Goal: Complete application form: Complete application form

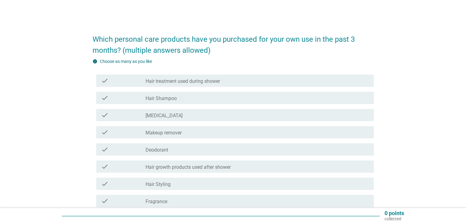
click at [169, 82] on label "Hair treatment used during shower" at bounding box center [183, 81] width 75 height 6
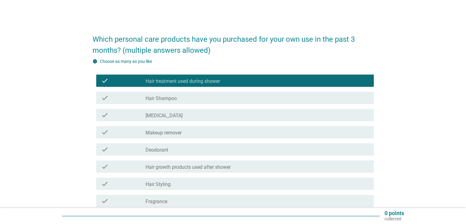
click at [169, 100] on label "Hair Shampoo" at bounding box center [161, 98] width 31 height 6
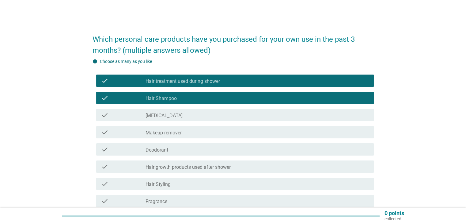
click at [166, 115] on label "[MEDICAL_DATA]" at bounding box center [164, 116] width 37 height 6
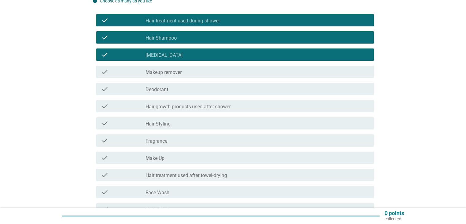
scroll to position [61, 0]
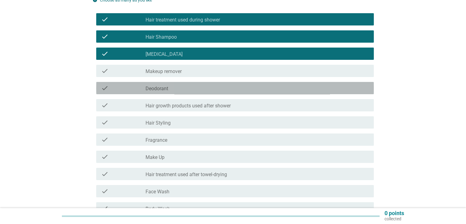
click at [166, 82] on div "check check_box_outline_blank Deodorant" at bounding box center [235, 88] width 278 height 12
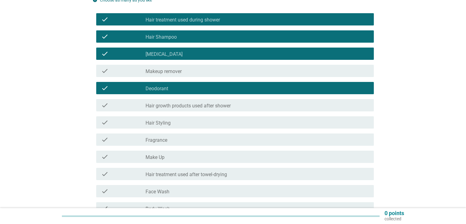
click at [174, 123] on div "check_box_outline_blank Hair Styling" at bounding box center [257, 122] width 223 height 7
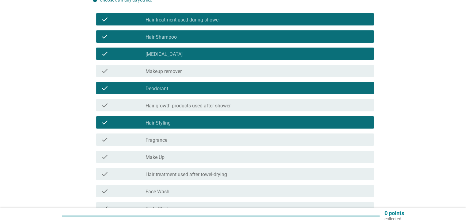
click at [172, 135] on div "check check_box_outline_blank Fragrance" at bounding box center [235, 139] width 278 height 12
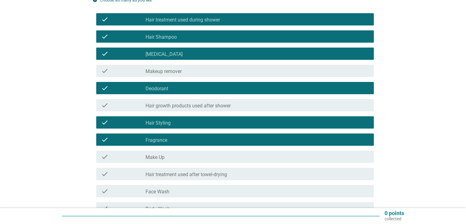
click at [173, 155] on div "check_box_outline_blank Make Up" at bounding box center [257, 156] width 223 height 7
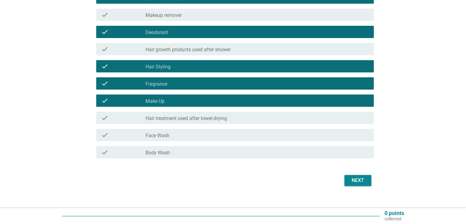
scroll to position [122, 0]
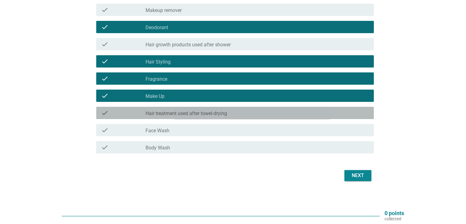
click at [199, 109] on div "check_box_outline_blank Hair treatment used after towel-drying" at bounding box center [257, 112] width 223 height 7
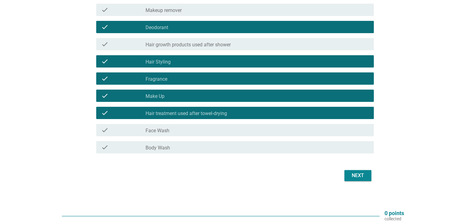
click at [201, 127] on div "check_box_outline_blank Face Wash" at bounding box center [257, 129] width 223 height 7
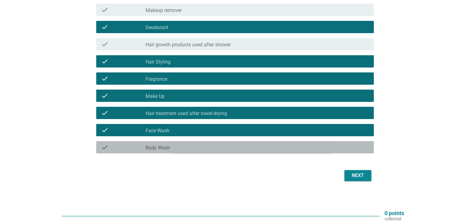
click at [197, 152] on div "check check_box_outline_blank Body Wash" at bounding box center [235, 147] width 278 height 12
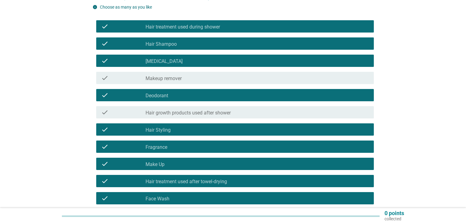
scroll to position [125, 0]
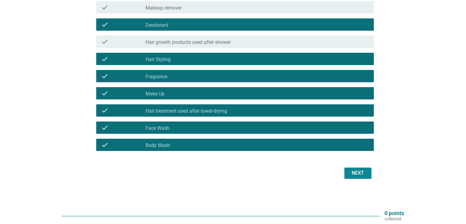
click at [363, 175] on div "Next" at bounding box center [358, 172] width 17 height 7
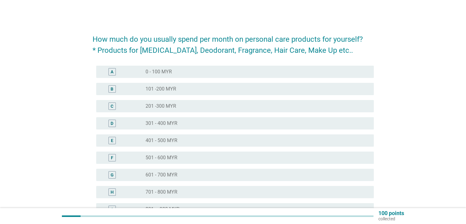
click at [174, 74] on div "radio_button_unchecked 0 - 100 MYR" at bounding box center [255, 72] width 218 height 6
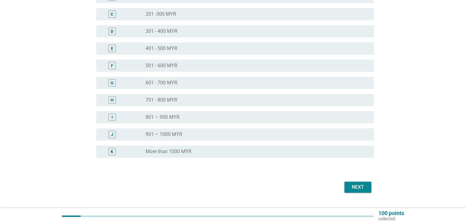
scroll to position [106, 0]
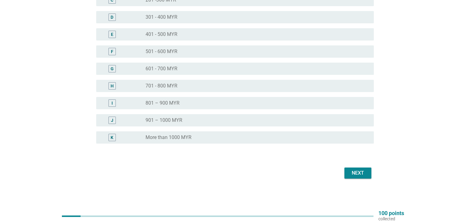
click at [360, 174] on div "Next" at bounding box center [358, 172] width 17 height 7
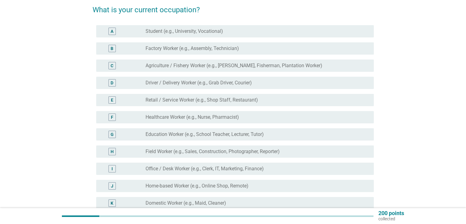
scroll to position [29, 0]
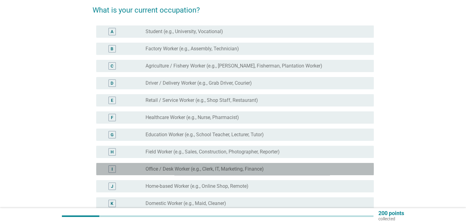
click at [251, 172] on div "radio_button_unchecked Office / Desk Worker (e.g., Clerk, IT, Marketing, Financ…" at bounding box center [257, 168] width 223 height 7
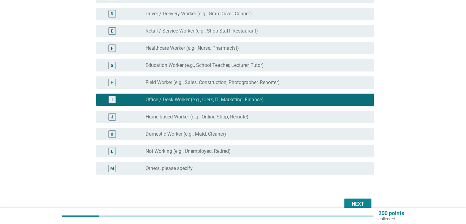
scroll to position [129, 0]
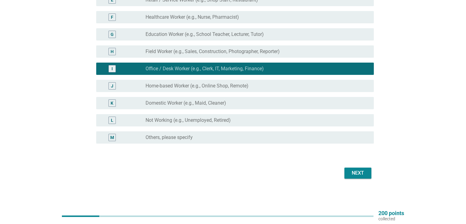
click at [359, 175] on div "Next" at bounding box center [358, 172] width 17 height 7
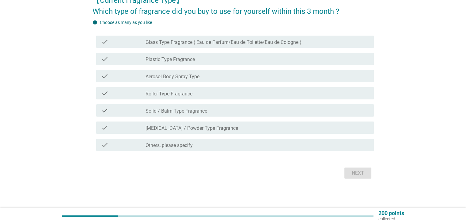
scroll to position [0, 0]
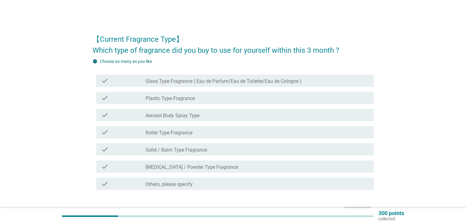
click at [298, 85] on div "check check_box_outline_blank Glass Type Fragrance ( Eau de Parfum/Eau de Toile…" at bounding box center [235, 81] width 278 height 12
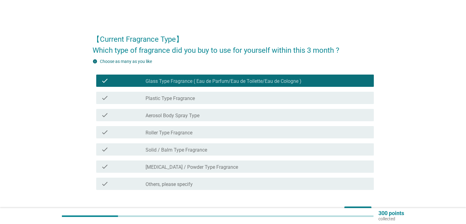
click at [288, 122] on div "check check_box_outline_blank Aerosol Body Spray Type" at bounding box center [233, 114] width 281 height 17
click at [217, 117] on div "check_box_outline_blank Aerosol Body Spray Type" at bounding box center [257, 114] width 223 height 7
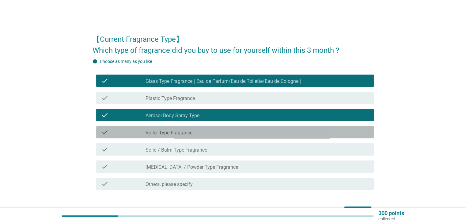
click at [211, 134] on div "check_box_outline_blank Roller Type Fragrance" at bounding box center [257, 131] width 223 height 7
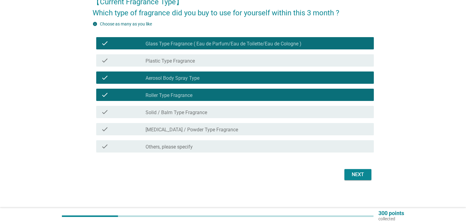
scroll to position [39, 0]
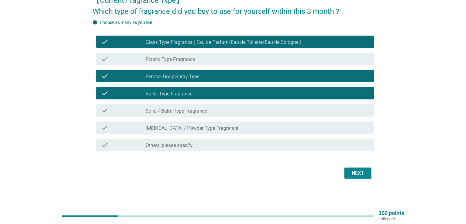
click at [351, 174] on div "Next" at bounding box center [358, 172] width 17 height 7
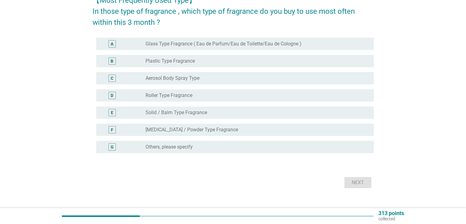
scroll to position [0, 0]
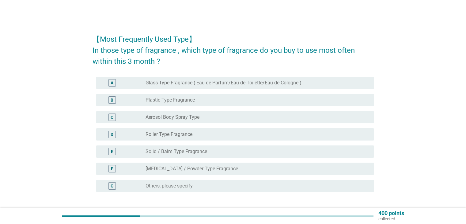
click at [198, 121] on div "C radio_button_unchecked Aerosol Body Spray Type" at bounding box center [235, 117] width 278 height 12
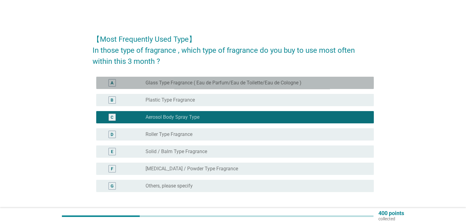
click at [221, 83] on label "Glass Type Fragrance ( Eau de Parfum/Eau de Toilette/Eau de Cologne )" at bounding box center [224, 83] width 156 height 6
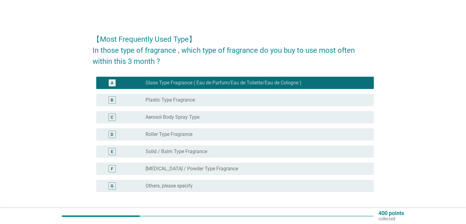
click at [232, 120] on div "radio_button_unchecked Aerosol Body Spray Type" at bounding box center [257, 116] width 223 height 7
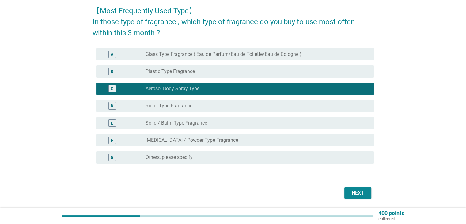
scroll to position [31, 0]
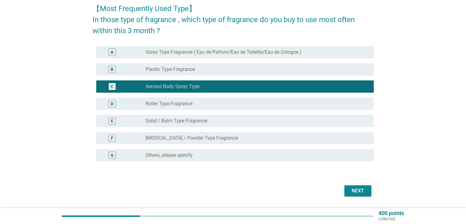
click at [353, 191] on div "Next" at bounding box center [358, 190] width 17 height 7
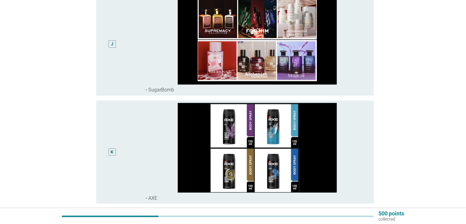
scroll to position [1095, 0]
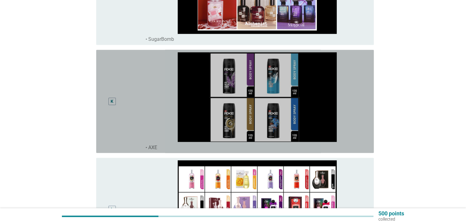
click at [112, 100] on div "K" at bounding box center [112, 101] width 3 height 6
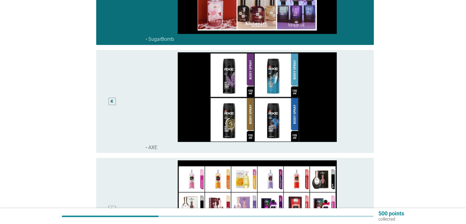
click at [118, 100] on div "K" at bounding box center [112, 101] width 22 height 98
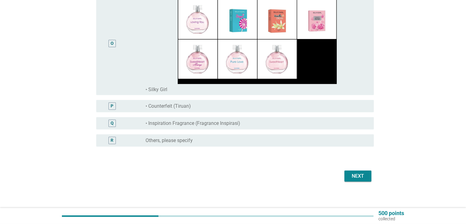
scroll to position [1587, 0]
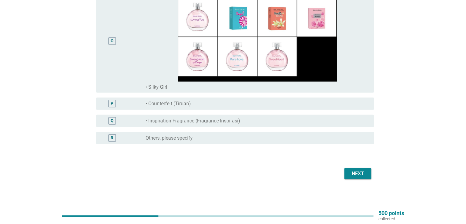
click at [361, 173] on div "Next" at bounding box center [358, 173] width 17 height 7
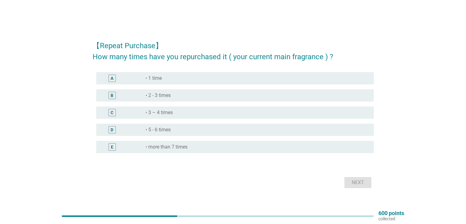
click at [186, 127] on div "radio_button_unchecked • 5 - 6 times" at bounding box center [255, 130] width 218 height 6
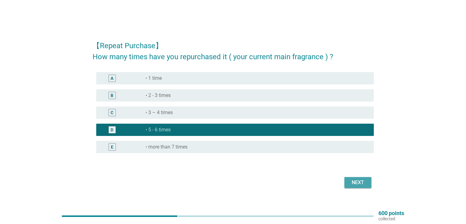
click at [362, 183] on div "Next" at bounding box center [358, 182] width 17 height 7
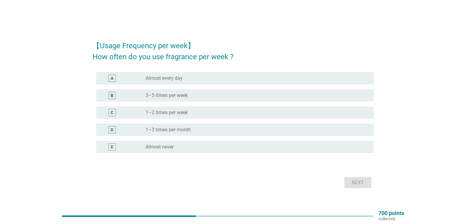
click at [219, 76] on div "radio_button_unchecked Almost every day" at bounding box center [255, 78] width 218 height 6
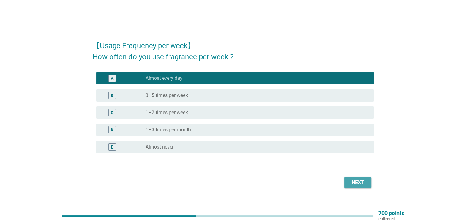
click at [352, 181] on div "Next" at bounding box center [358, 182] width 17 height 7
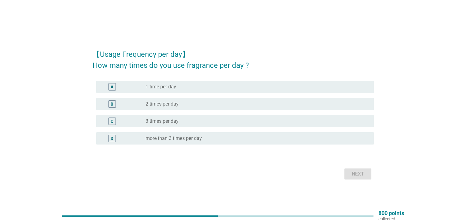
click at [231, 104] on div "radio_button_unchecked 2 times per day" at bounding box center [255, 104] width 218 height 6
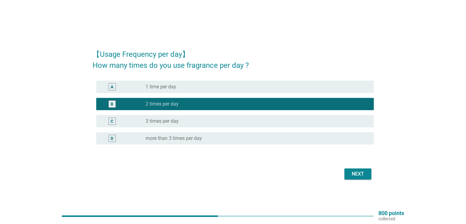
click at [358, 173] on div "Next" at bounding box center [358, 173] width 17 height 7
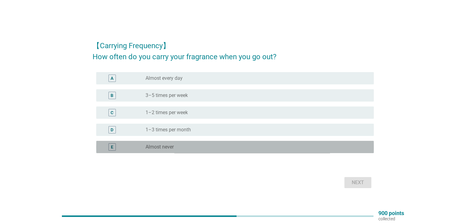
click at [203, 148] on div "radio_button_unchecked Almost never" at bounding box center [255, 147] width 218 height 6
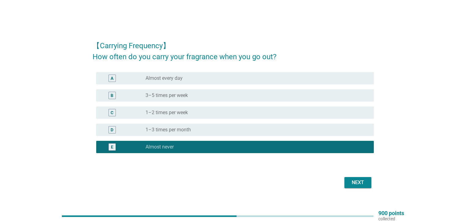
click at [354, 182] on div "Next" at bounding box center [358, 182] width 17 height 7
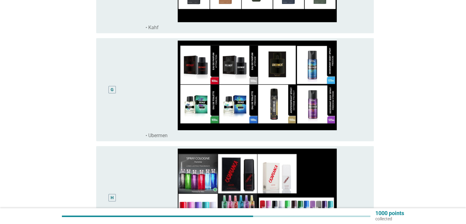
scroll to position [676, 0]
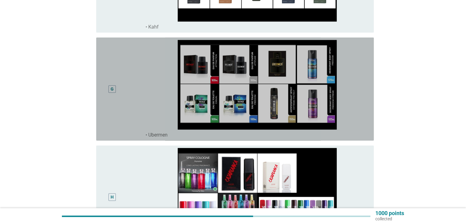
click at [107, 103] on div "G" at bounding box center [112, 89] width 22 height 98
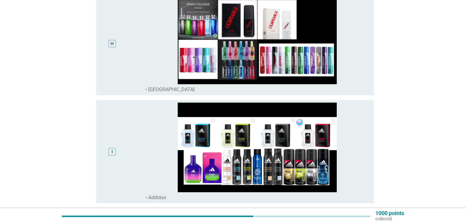
click at [125, 69] on div "H" at bounding box center [123, 43] width 45 height 98
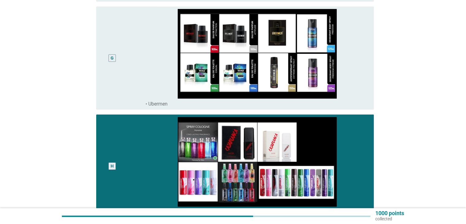
scroll to position [706, 0]
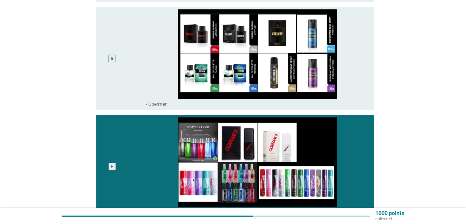
click at [130, 80] on div "G" at bounding box center [123, 58] width 45 height 98
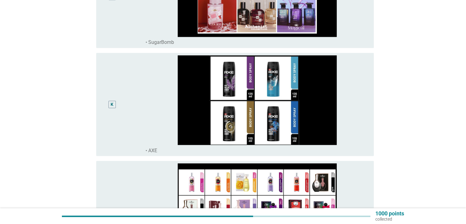
scroll to position [1097, 0]
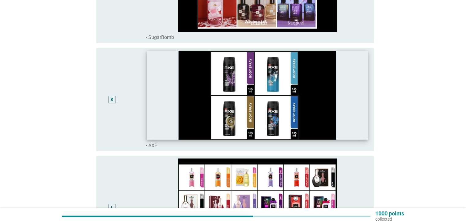
click at [154, 120] on img at bounding box center [257, 95] width 221 height 89
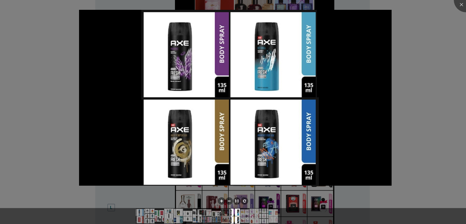
click at [412, 126] on div at bounding box center [233, 112] width 466 height 224
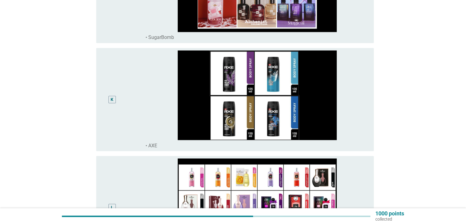
click at [122, 108] on div "K" at bounding box center [112, 99] width 22 height 98
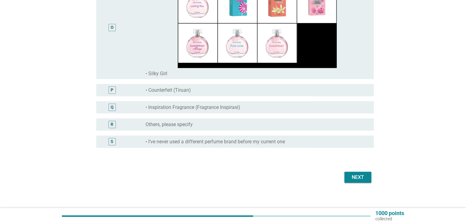
scroll to position [1604, 0]
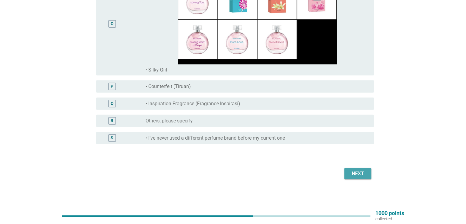
click at [363, 174] on div "Next" at bounding box center [358, 173] width 17 height 7
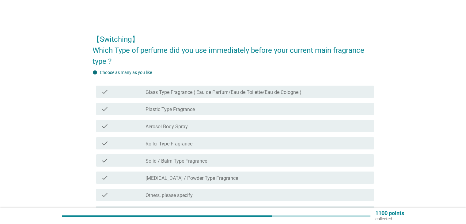
click at [234, 128] on div "check_box_outline_blank Aerosol Body Spray" at bounding box center [257, 125] width 223 height 7
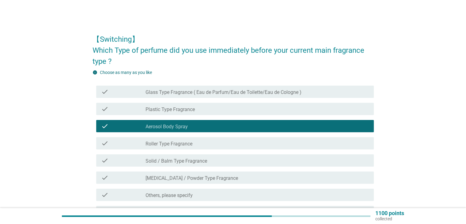
click at [229, 113] on div "check check_box_outline_blank Plastic Type Fragrance" at bounding box center [235, 109] width 278 height 12
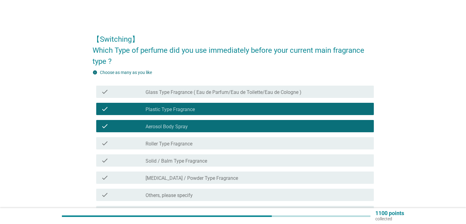
click at [224, 108] on div "check_box_outline_blank Plastic Type Fragrance" at bounding box center [257, 108] width 223 height 7
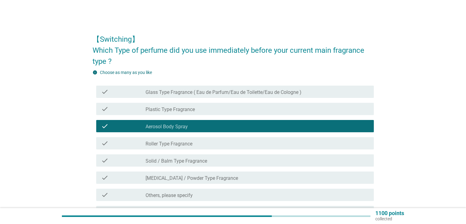
click at [220, 96] on div "check check_box_outline_blank Glass Type Fragrance ( Eau de Parfum/Eau de Toile…" at bounding box center [235, 92] width 278 height 12
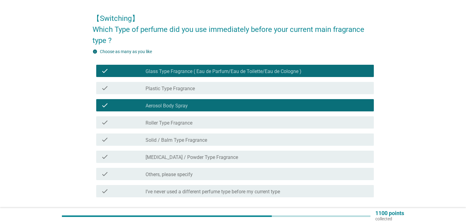
scroll to position [30, 0]
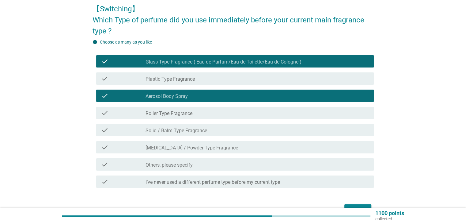
click at [225, 116] on div "check_box_outline_blank Roller Type Fragrance" at bounding box center [257, 112] width 223 height 7
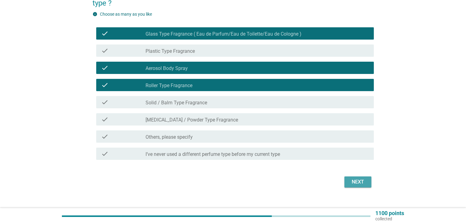
click at [354, 183] on div "Next" at bounding box center [358, 181] width 17 height 7
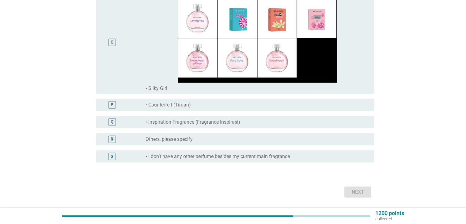
scroll to position [1615, 0]
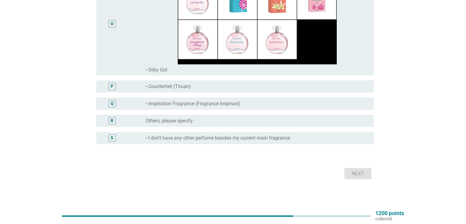
click at [289, 118] on div "radio_button_unchecked Others, please specify" at bounding box center [255, 121] width 218 height 6
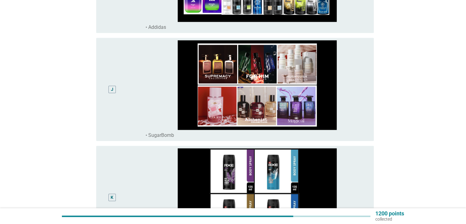
scroll to position [1009, 0]
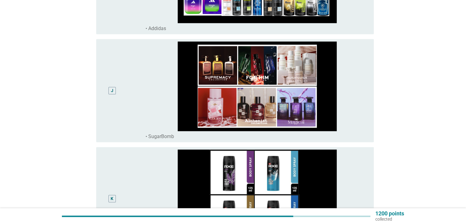
click at [114, 97] on div "J" at bounding box center [112, 90] width 22 height 98
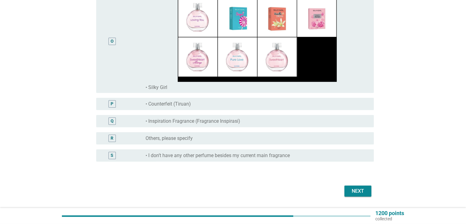
scroll to position [1615, 0]
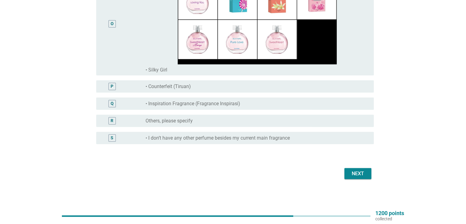
click at [361, 174] on div "Next" at bounding box center [358, 173] width 17 height 7
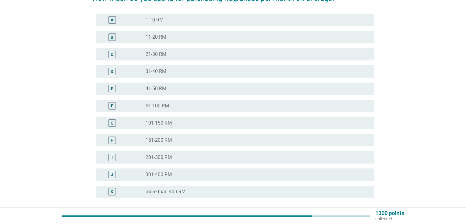
scroll to position [61, 0]
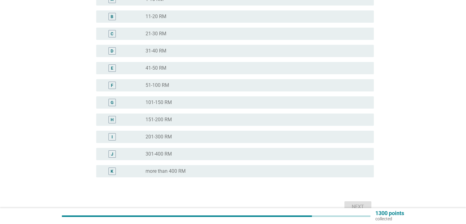
click at [198, 105] on div "radio_button_unchecked 101-150 RM" at bounding box center [257, 102] width 223 height 7
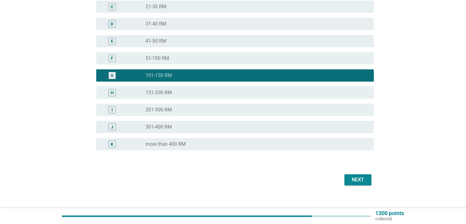
scroll to position [95, 0]
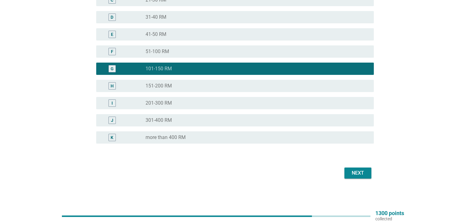
click at [359, 174] on div "Next" at bounding box center [358, 172] width 17 height 7
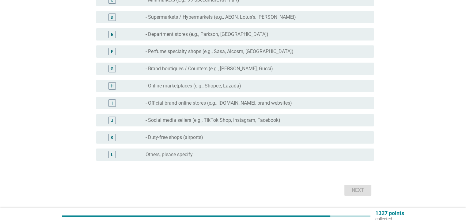
scroll to position [0, 0]
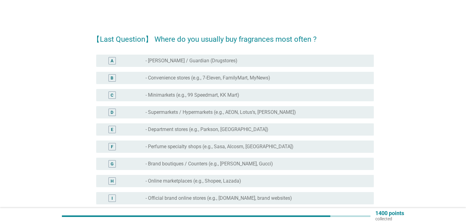
click at [238, 56] on div "A radio_button_unchecked - Watsons / Guardian (Drugstores)" at bounding box center [235, 61] width 278 height 12
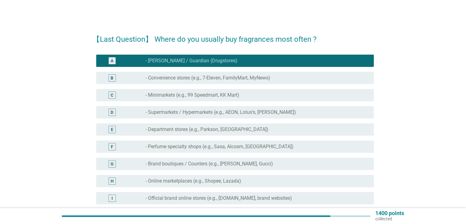
click at [241, 69] on div "A radio_button_checked - Watsons / Guardian (Drugstores)" at bounding box center [233, 60] width 281 height 17
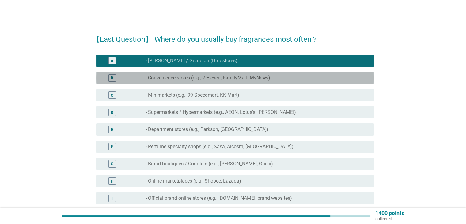
click at [243, 75] on label "- Convenience stores (e.g., 7-Eleven, FamilyMart, MyNews)" at bounding box center [208, 78] width 125 height 6
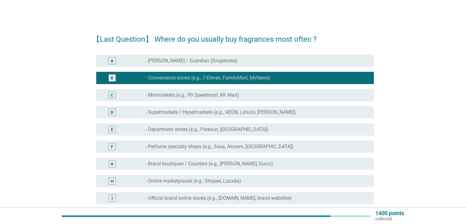
click at [243, 63] on div "radio_button_unchecked - Watsons / Guardian (Drugstores)" at bounding box center [255, 61] width 218 height 6
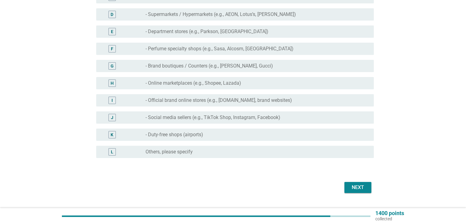
scroll to position [112, 0]
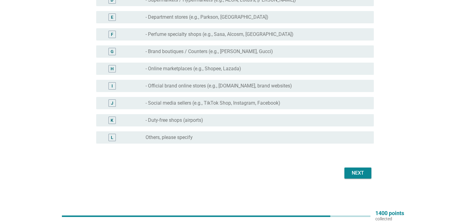
click at [351, 171] on div "Next" at bounding box center [358, 172] width 17 height 7
